Goal: Check status: Check status

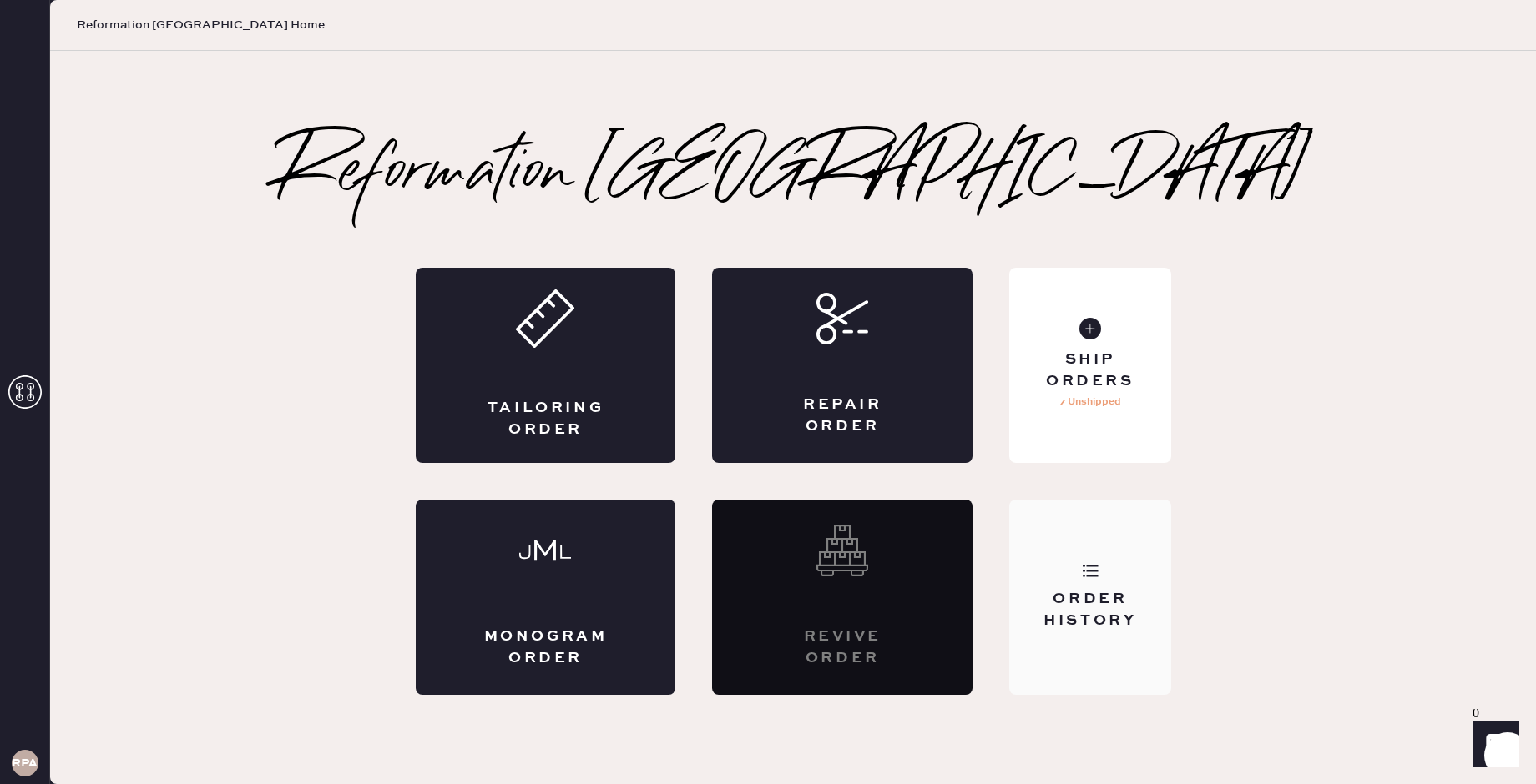
click at [1073, 546] on div "Order History" at bounding box center [1089, 597] width 161 height 195
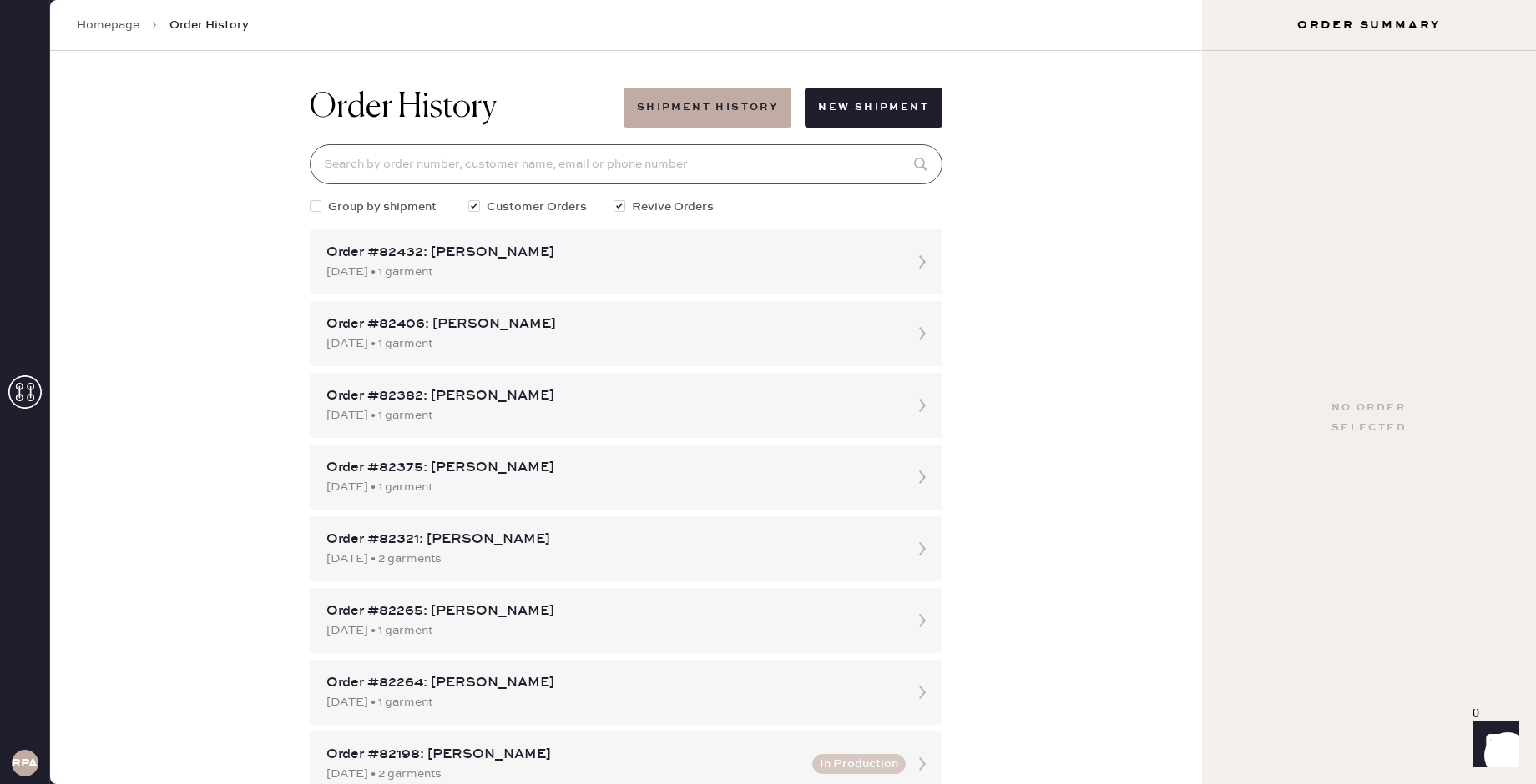
click at [838, 174] on input at bounding box center [625, 164] width 633 height 40
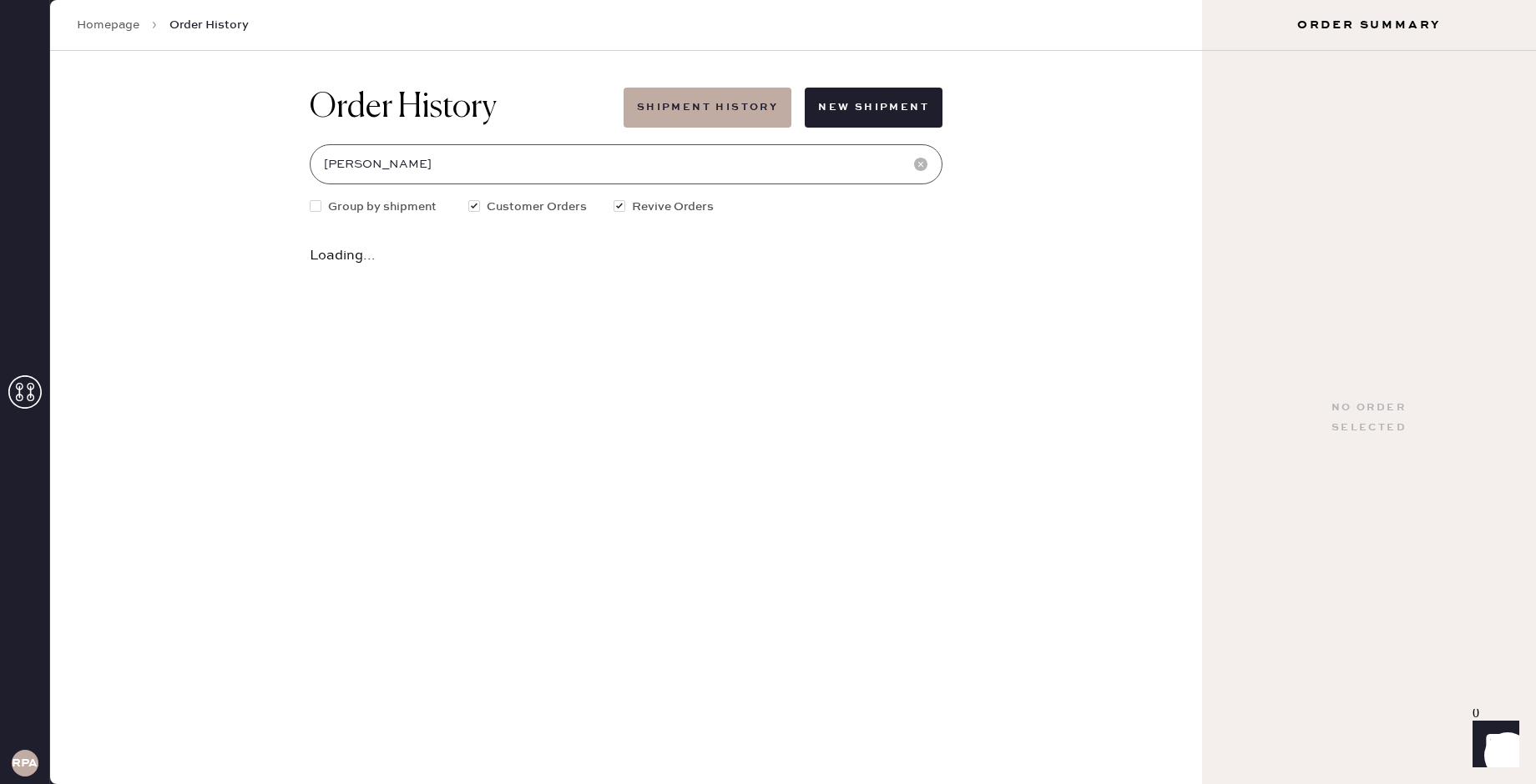
type input "[PERSON_NAME]"
click at [718, 112] on button "Shipment History" at bounding box center [707, 108] width 168 height 40
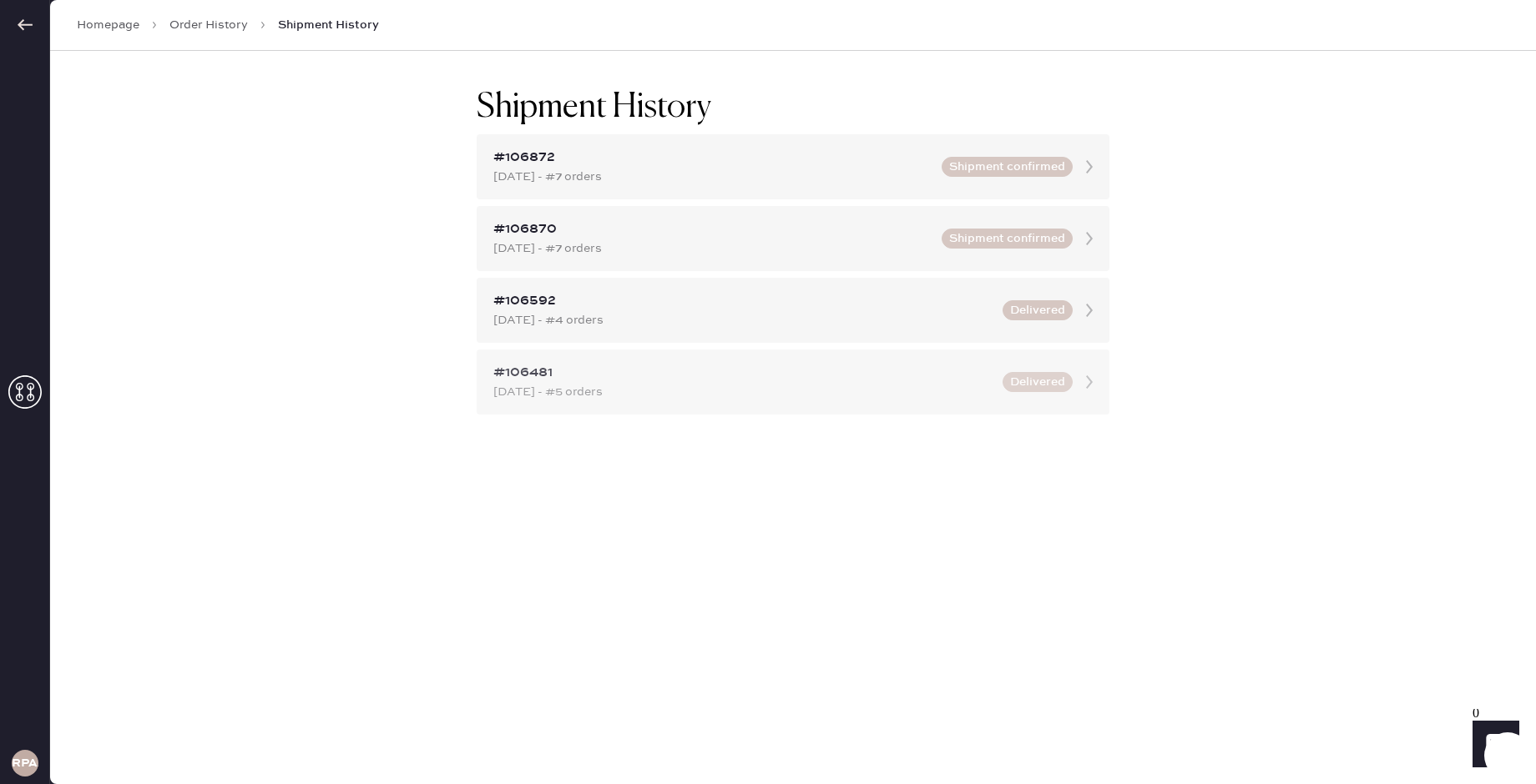
click at [661, 354] on div "#106481 [DATE] - #5 orders Delivered" at bounding box center [793, 381] width 633 height 65
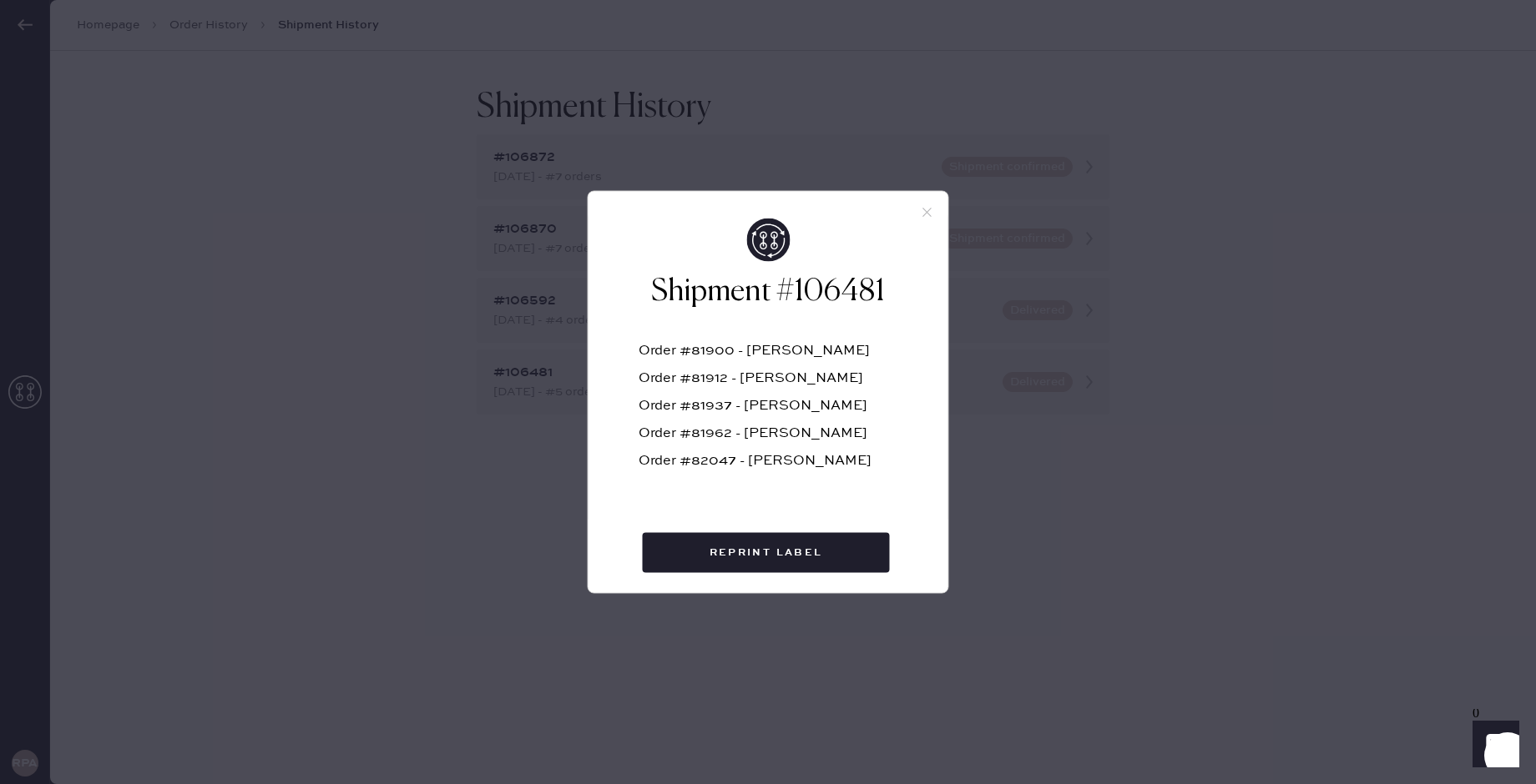
click at [923, 212] on icon at bounding box center [928, 213] width 15 height 15
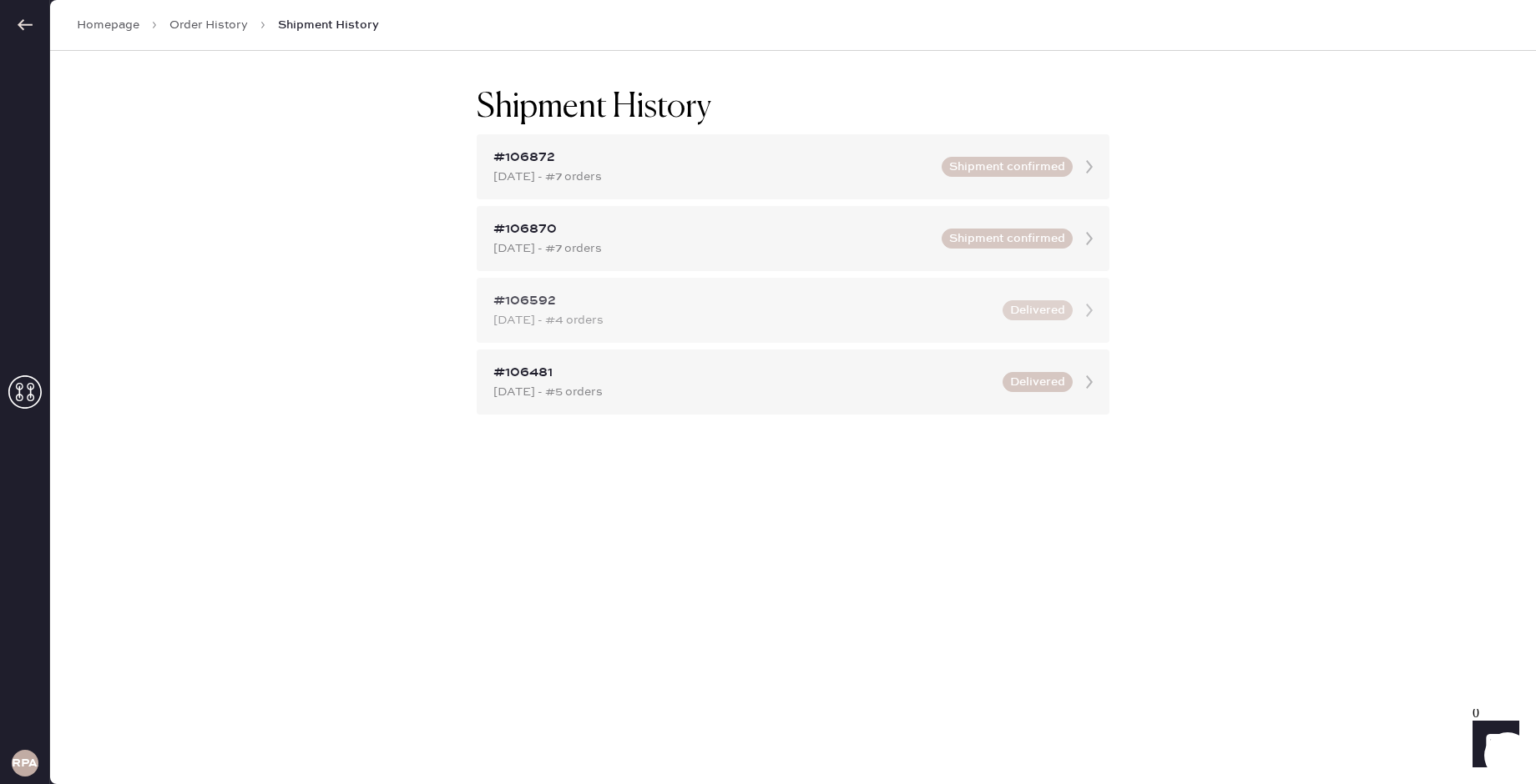
click at [713, 309] on div "#106592" at bounding box center [742, 301] width 499 height 20
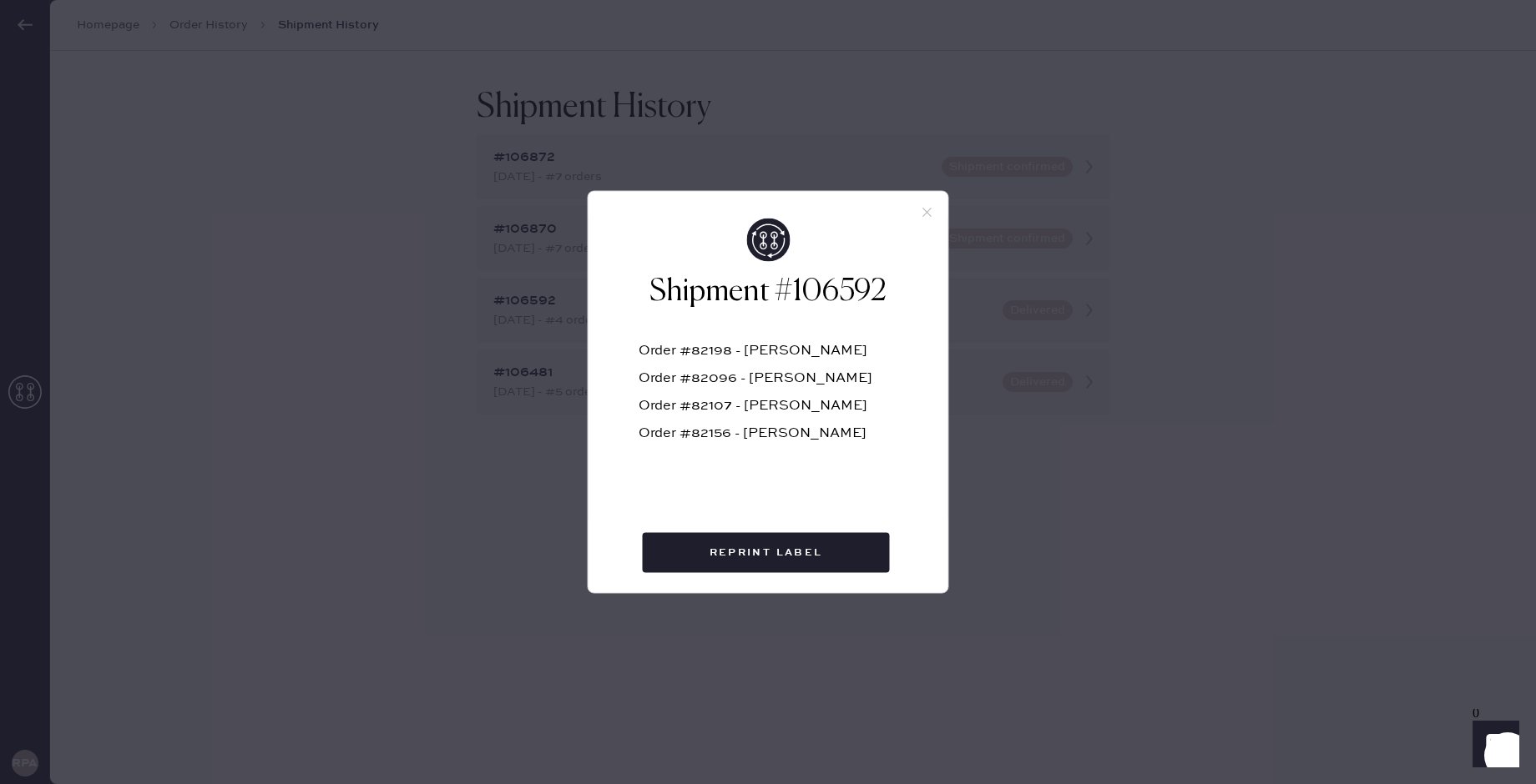
click at [928, 208] on icon at bounding box center [928, 213] width 15 height 15
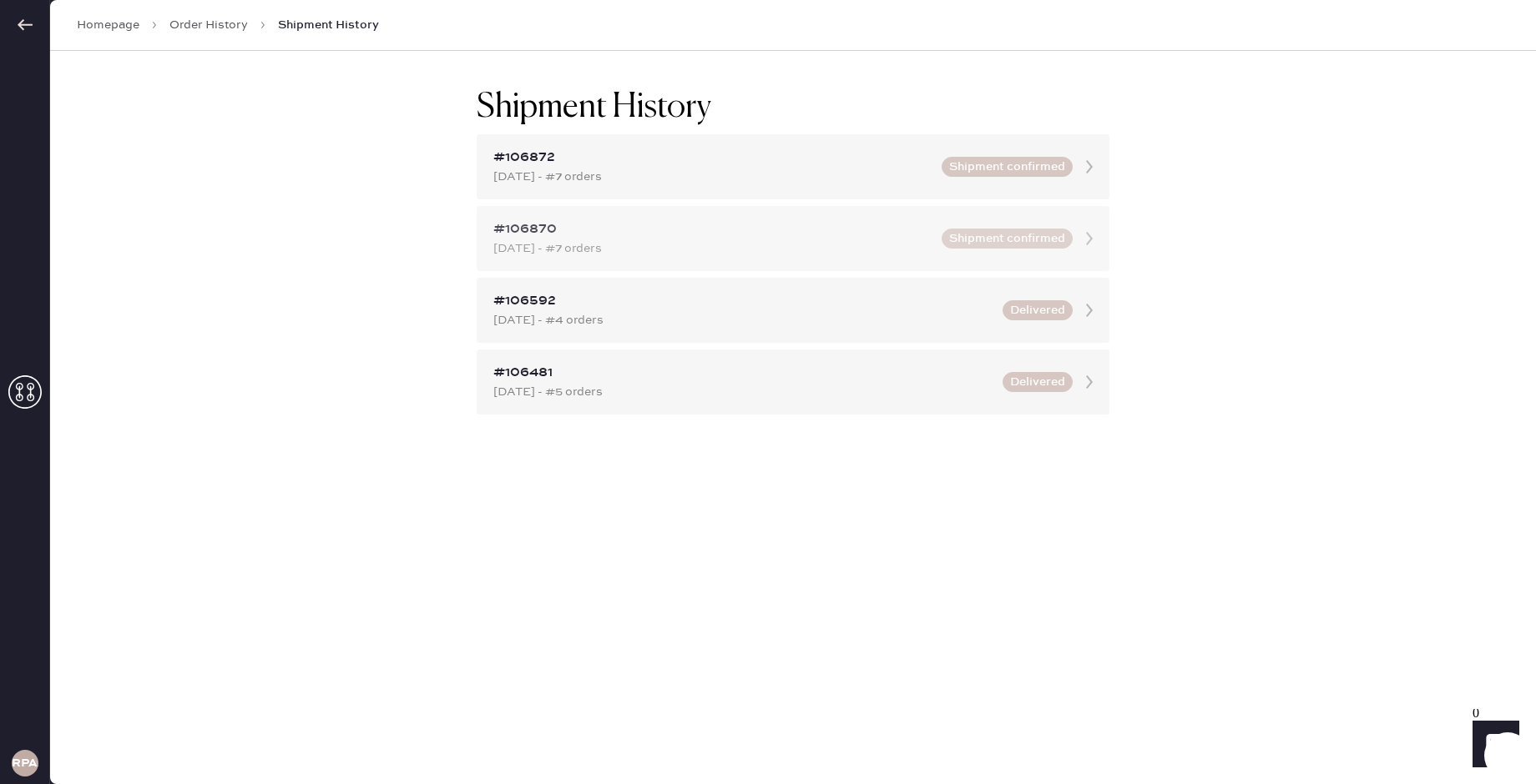
click at [625, 226] on div "#106870" at bounding box center [712, 230] width 438 height 20
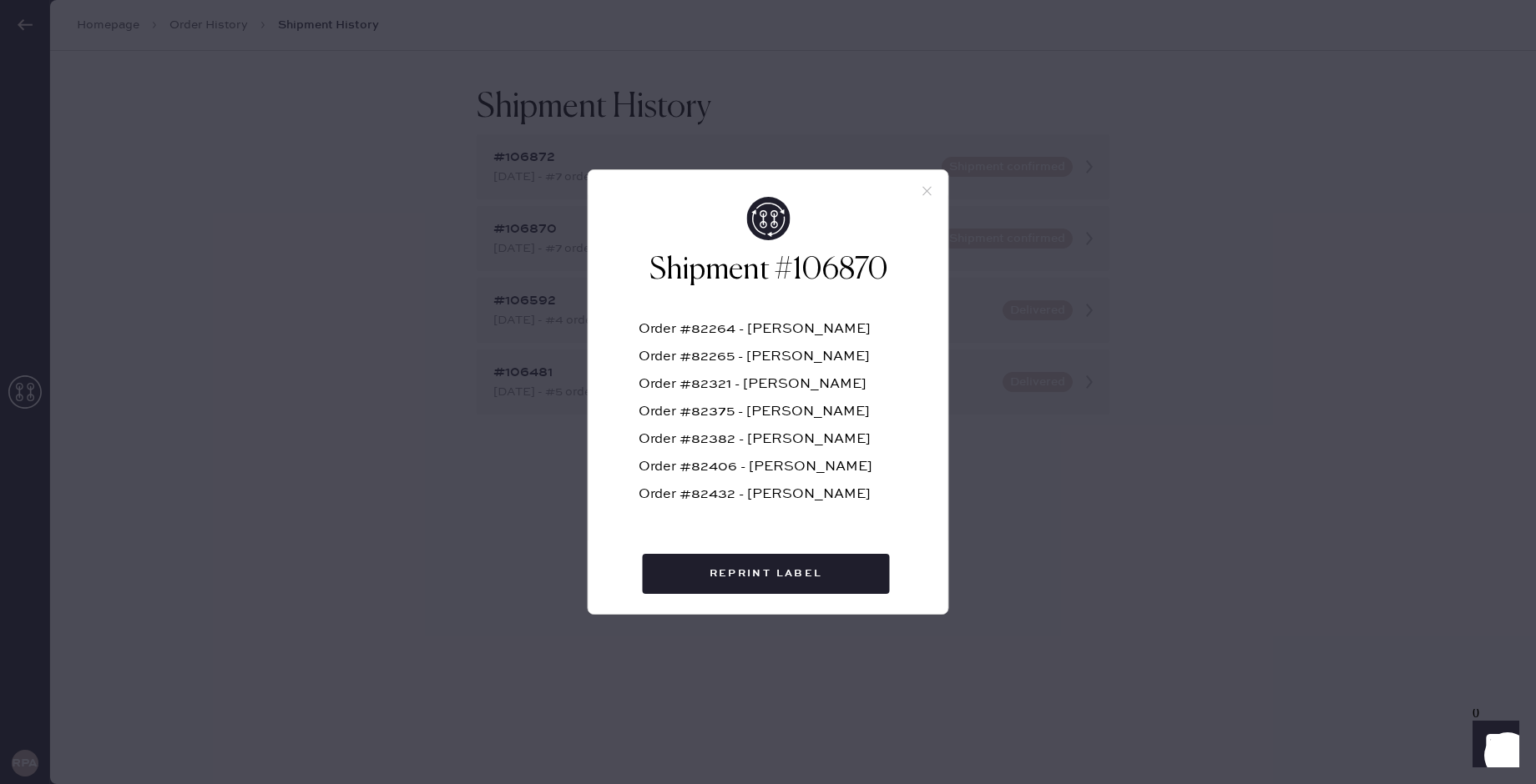
click at [926, 185] on icon at bounding box center [928, 191] width 15 height 15
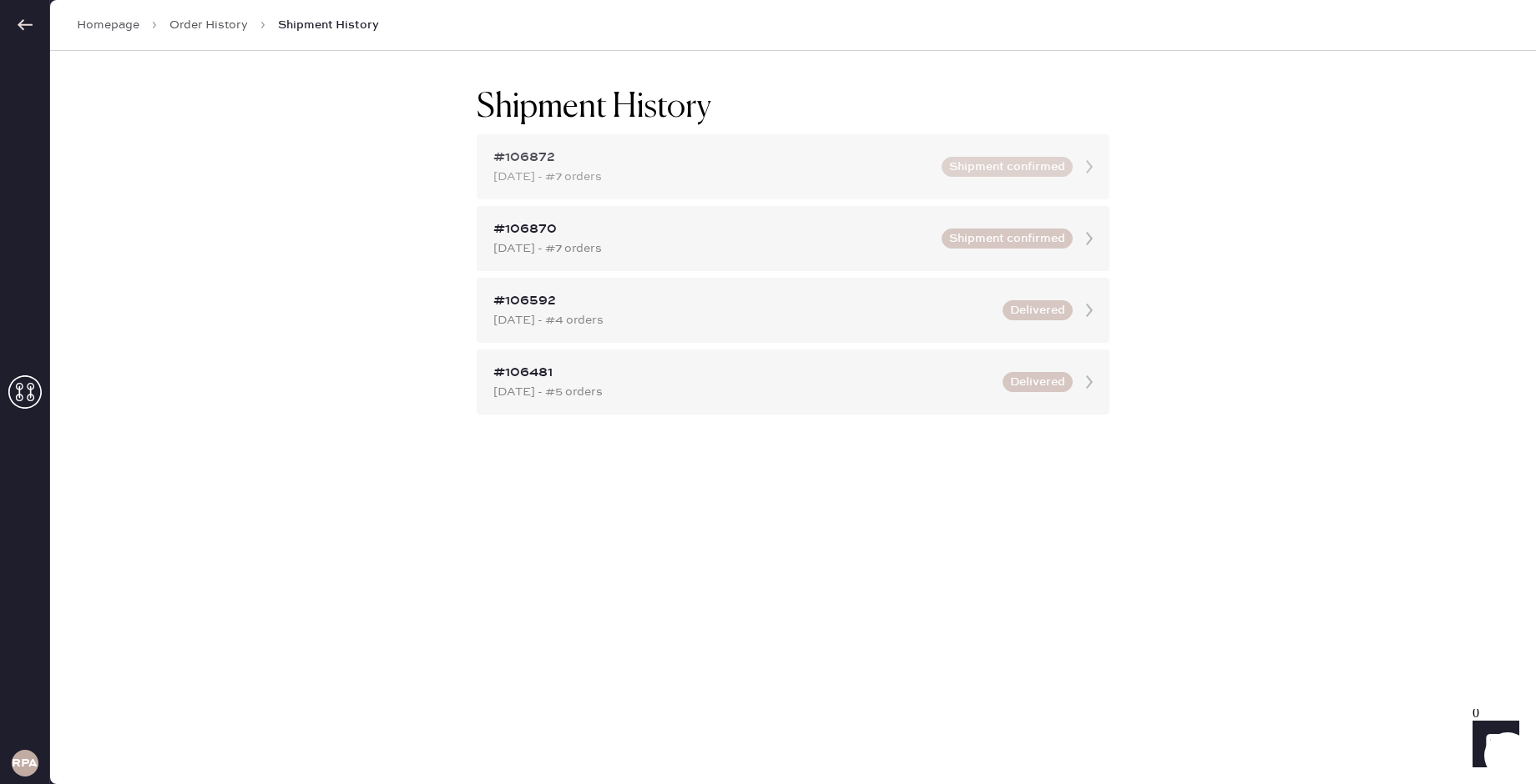
click at [796, 186] on div "#106872 [DATE] - #7 orders Shipment confirmed" at bounding box center [793, 166] width 633 height 65
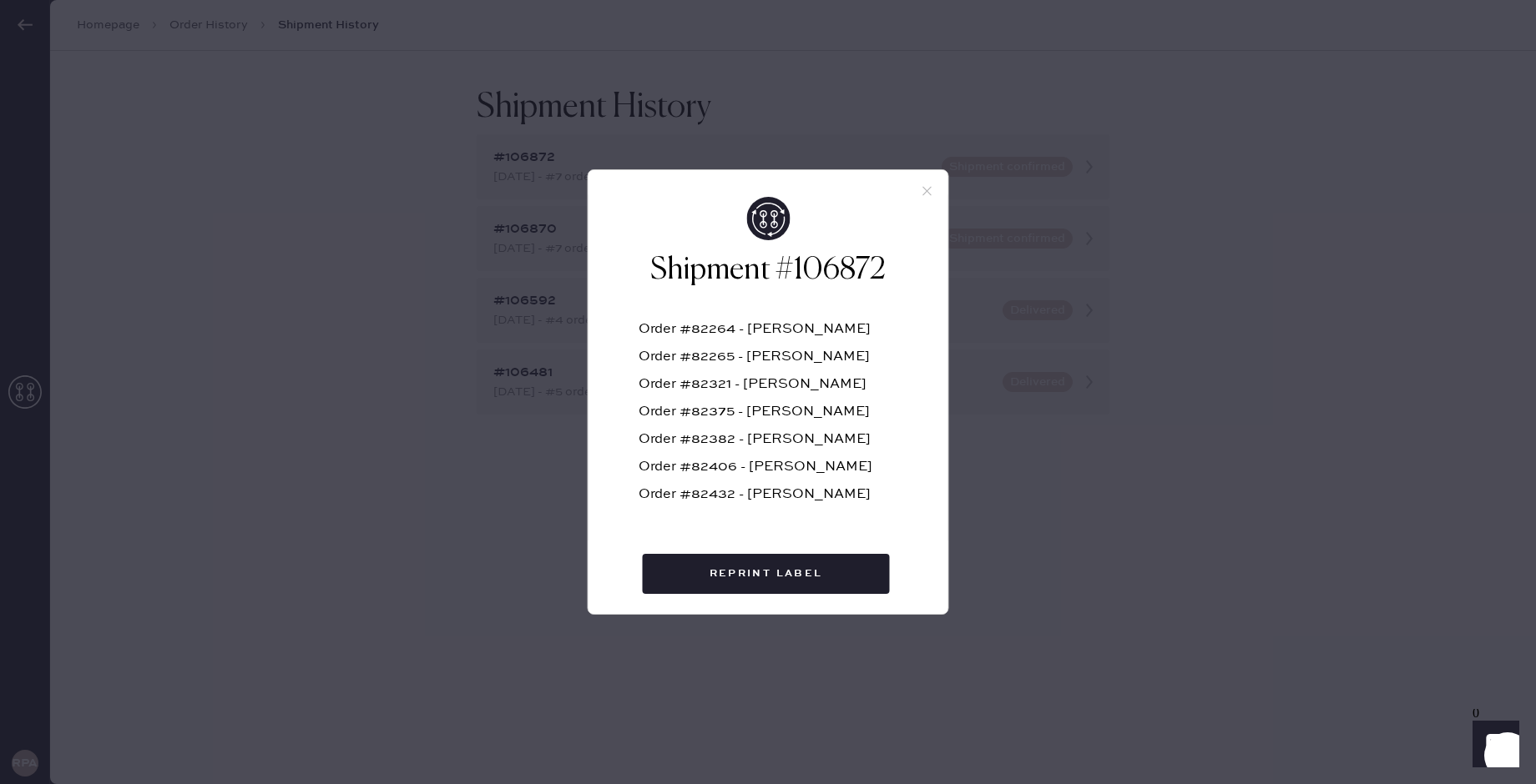
click at [929, 185] on icon at bounding box center [928, 191] width 15 height 15
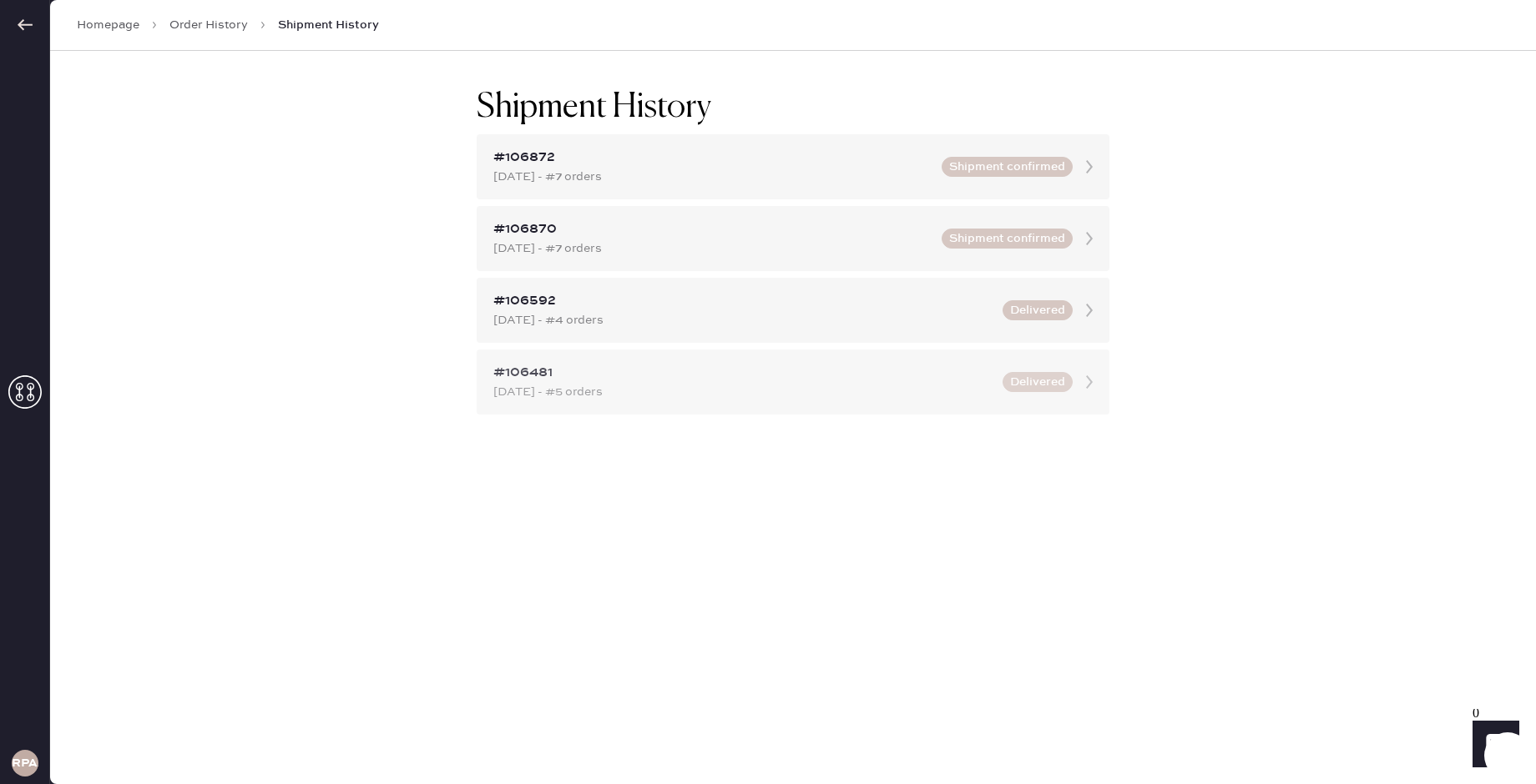
click at [768, 388] on div "[DATE] - #5 orders" at bounding box center [742, 392] width 499 height 19
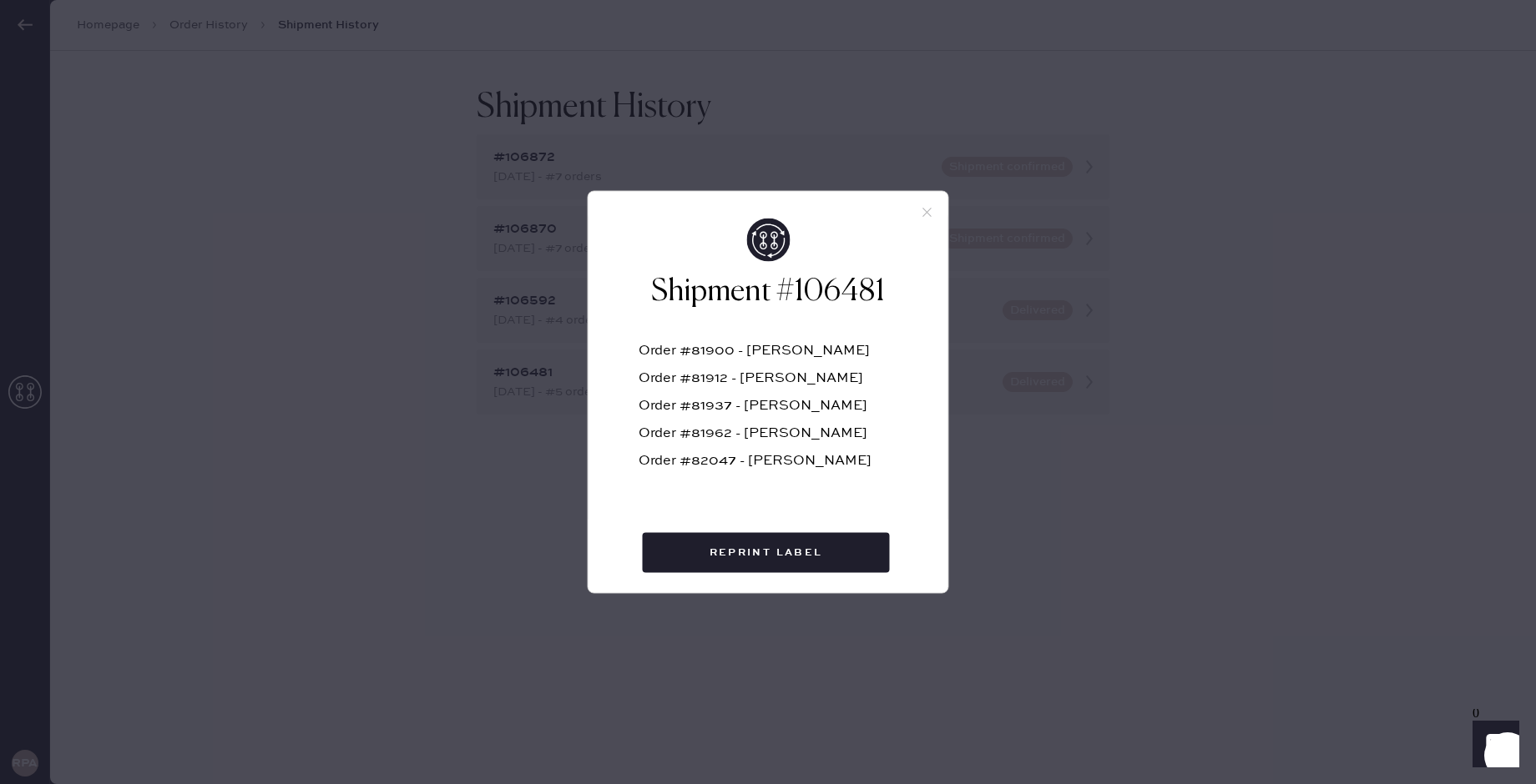
click at [930, 211] on icon at bounding box center [928, 213] width 15 height 15
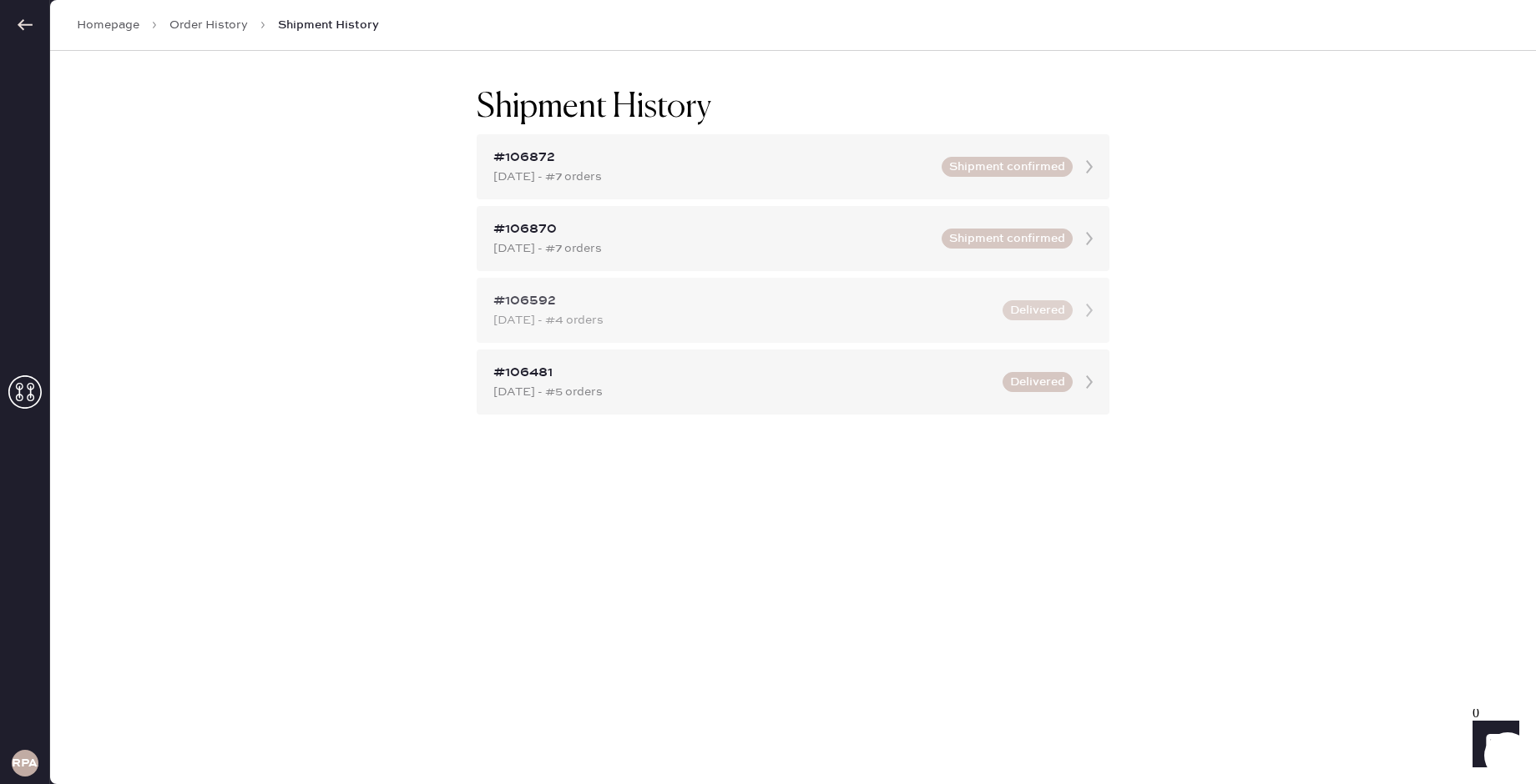
click at [886, 293] on div "#106592" at bounding box center [742, 301] width 499 height 20
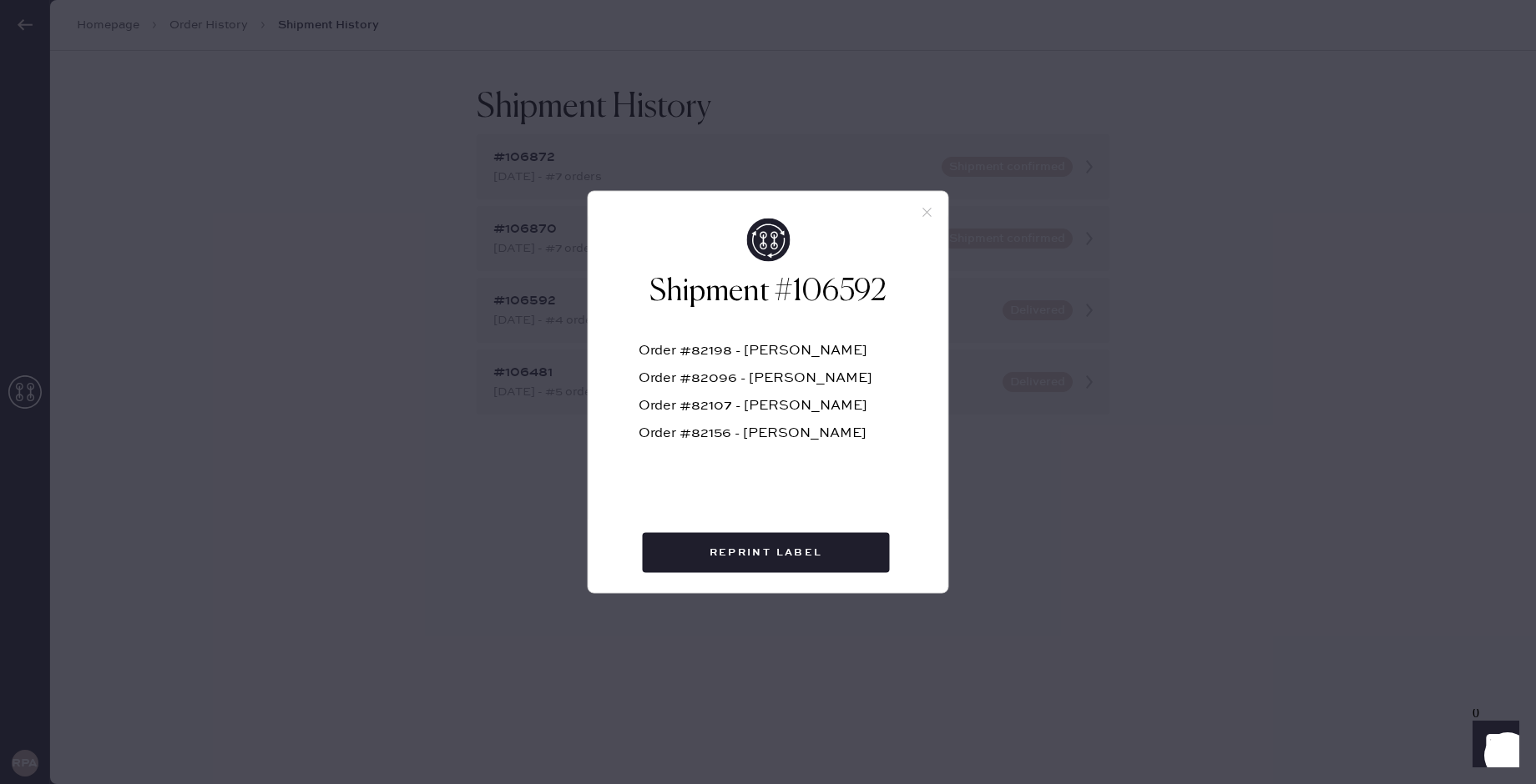
click at [933, 209] on icon at bounding box center [928, 213] width 15 height 15
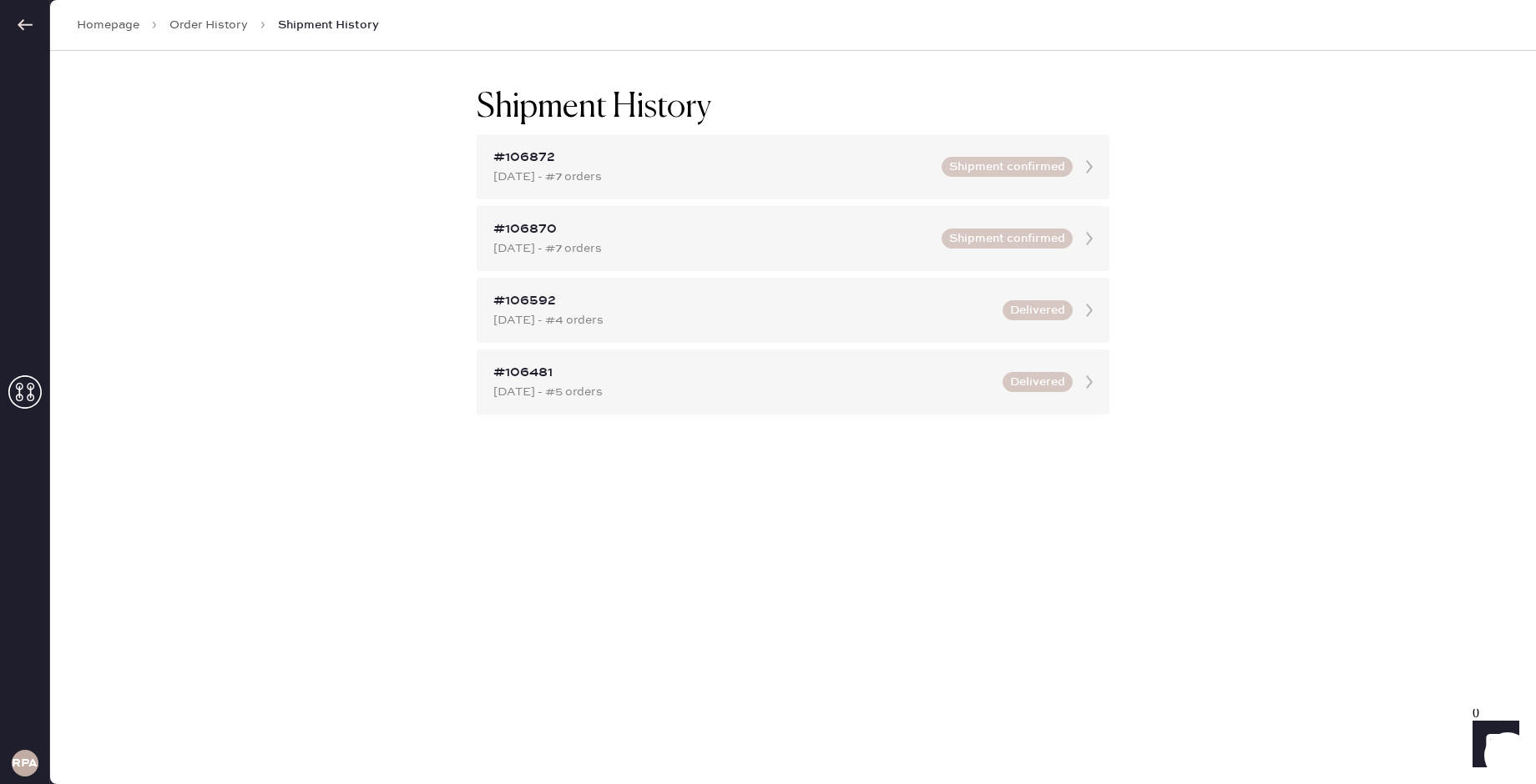
click at [211, 30] on link "Order History" at bounding box center [208, 25] width 78 height 17
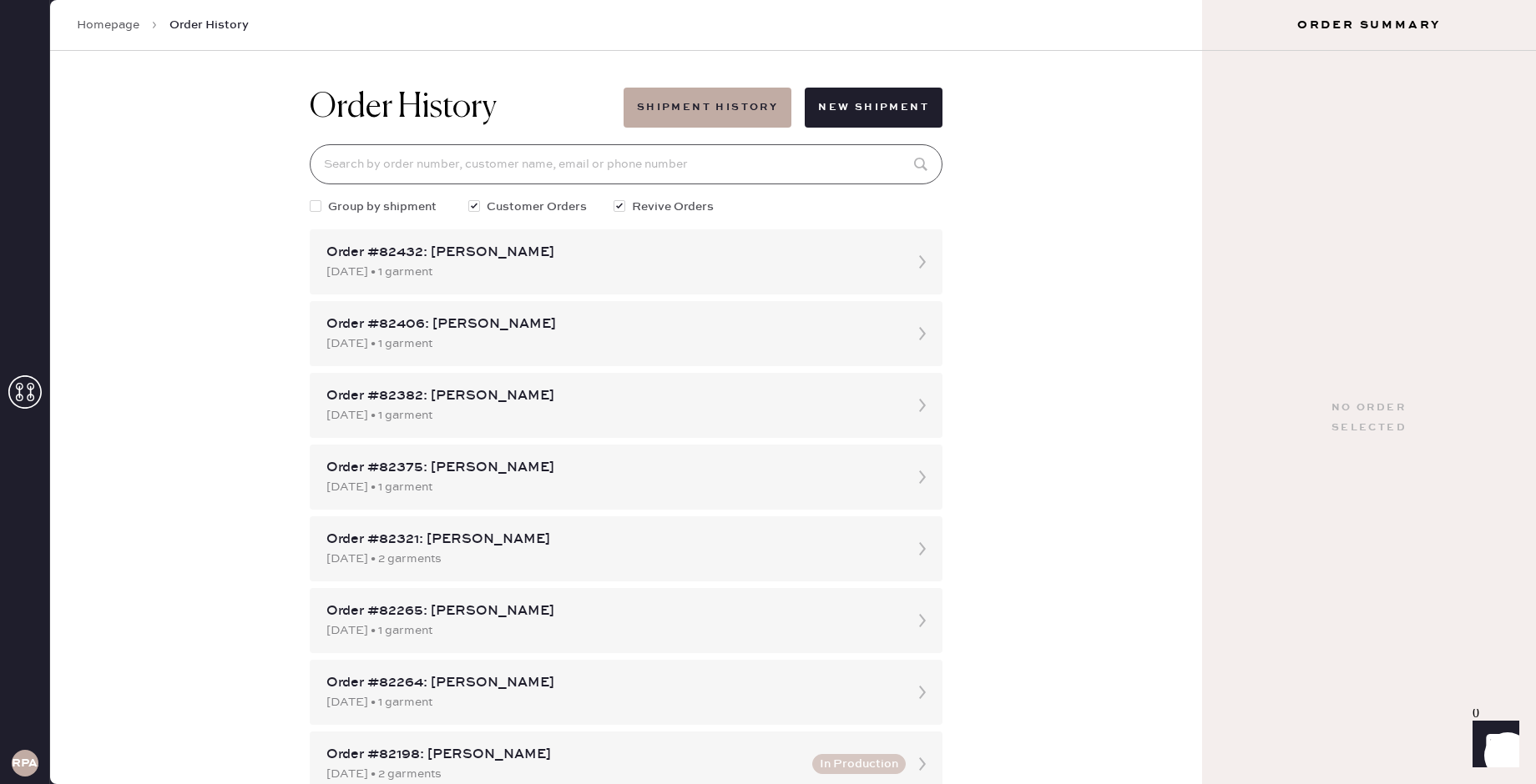
click at [722, 159] on input at bounding box center [625, 164] width 633 height 40
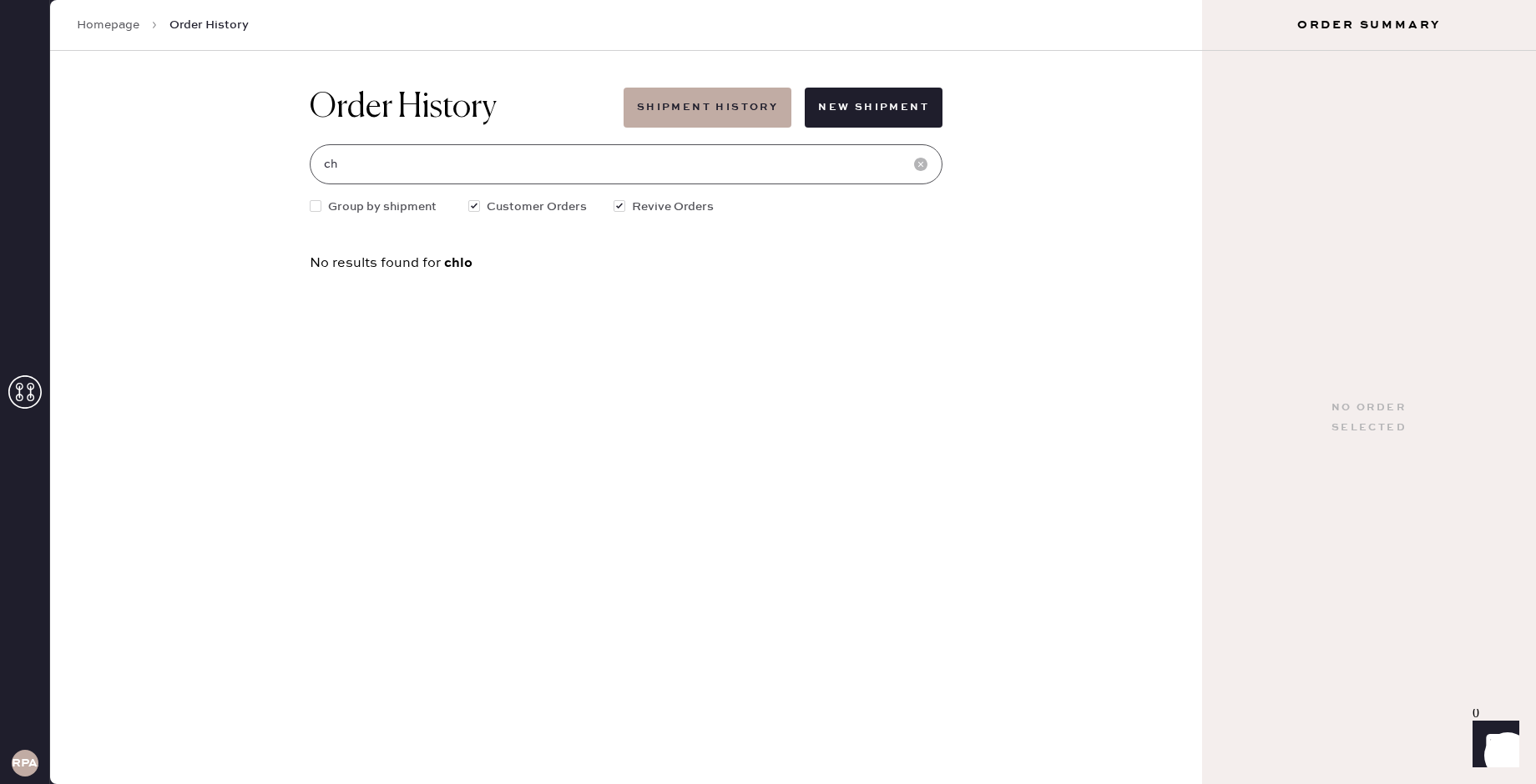
type input "c"
